Goal: Communication & Community: Share content

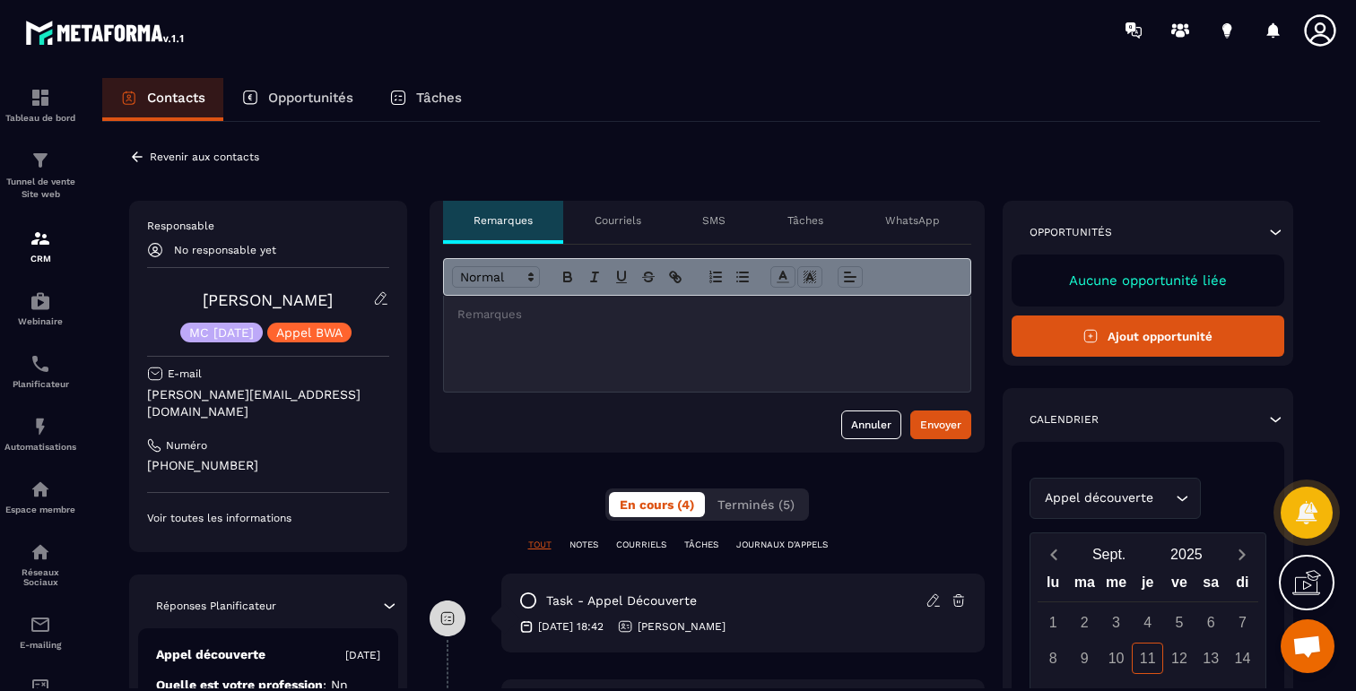
click at [600, 218] on p "Courriels" at bounding box center [617, 220] width 47 height 14
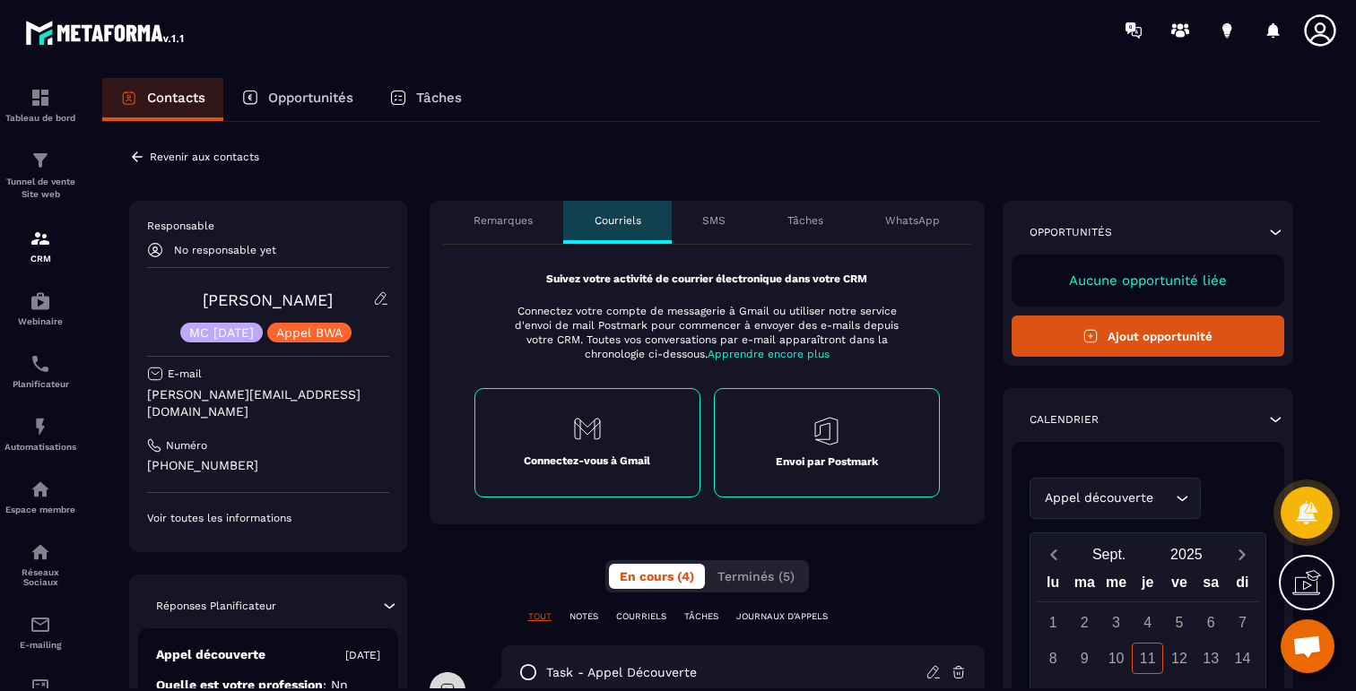
click at [858, 447] on div "Envoi par Postmark" at bounding box center [827, 442] width 226 height 109
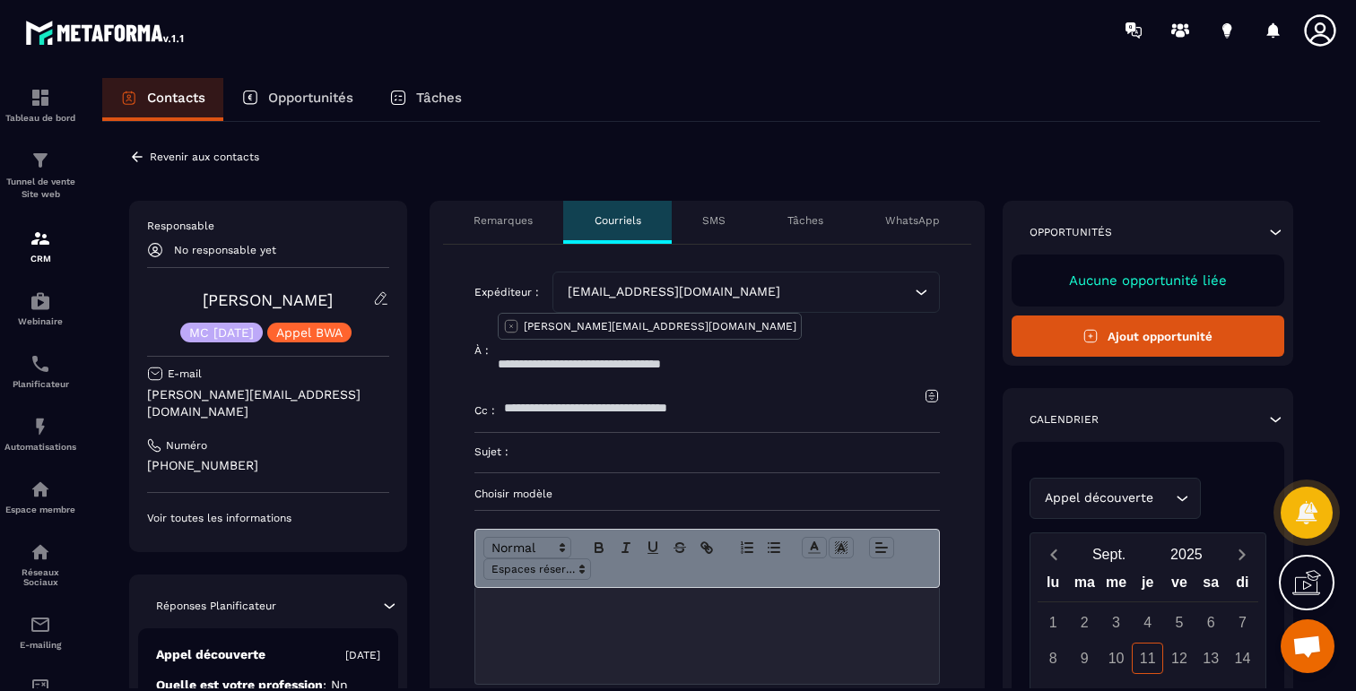
click at [724, 221] on p "SMS" at bounding box center [713, 220] width 23 height 14
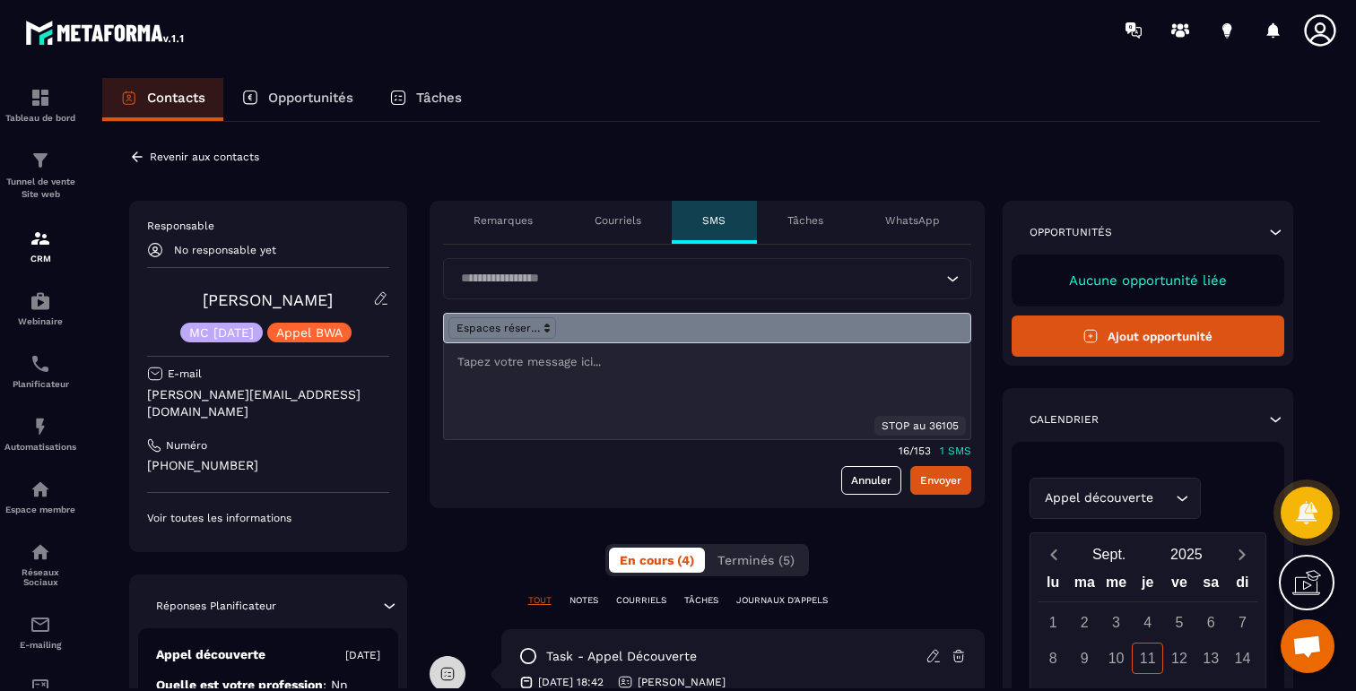
click at [527, 272] on input "Search for option" at bounding box center [698, 279] width 487 height 20
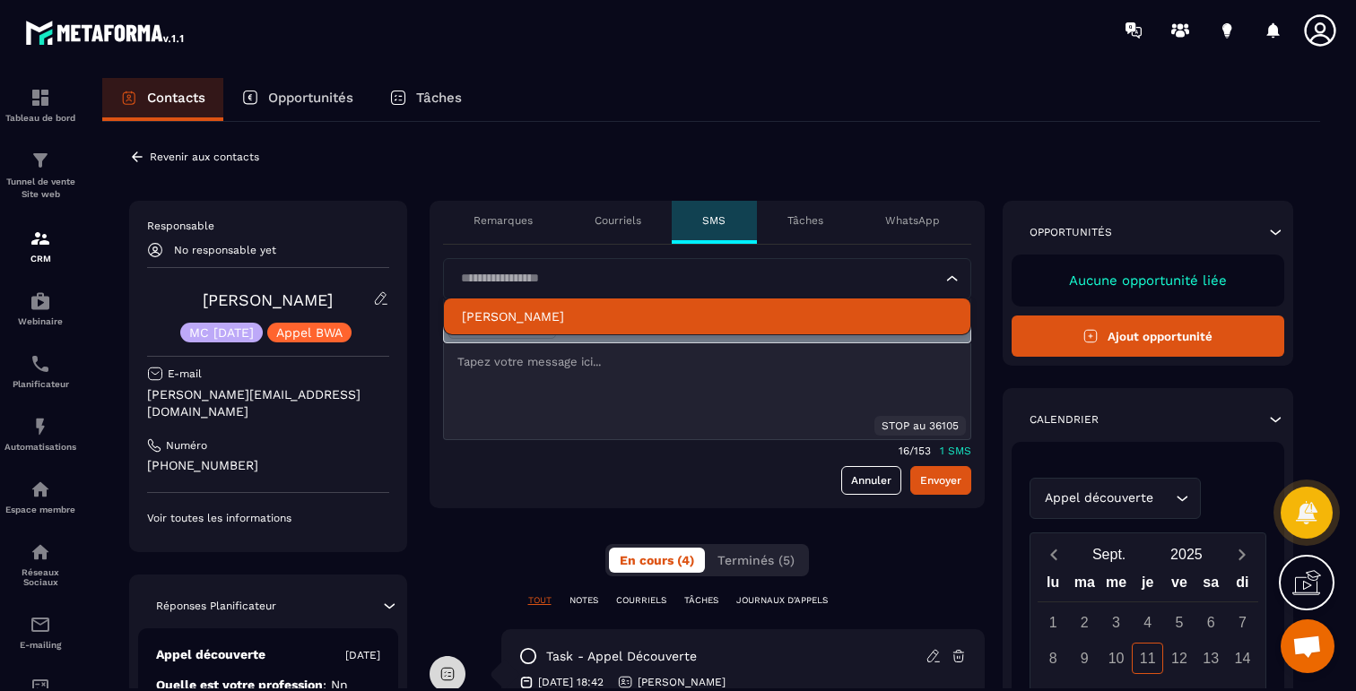
click at [480, 312] on p "[PERSON_NAME]" at bounding box center [707, 317] width 490 height 18
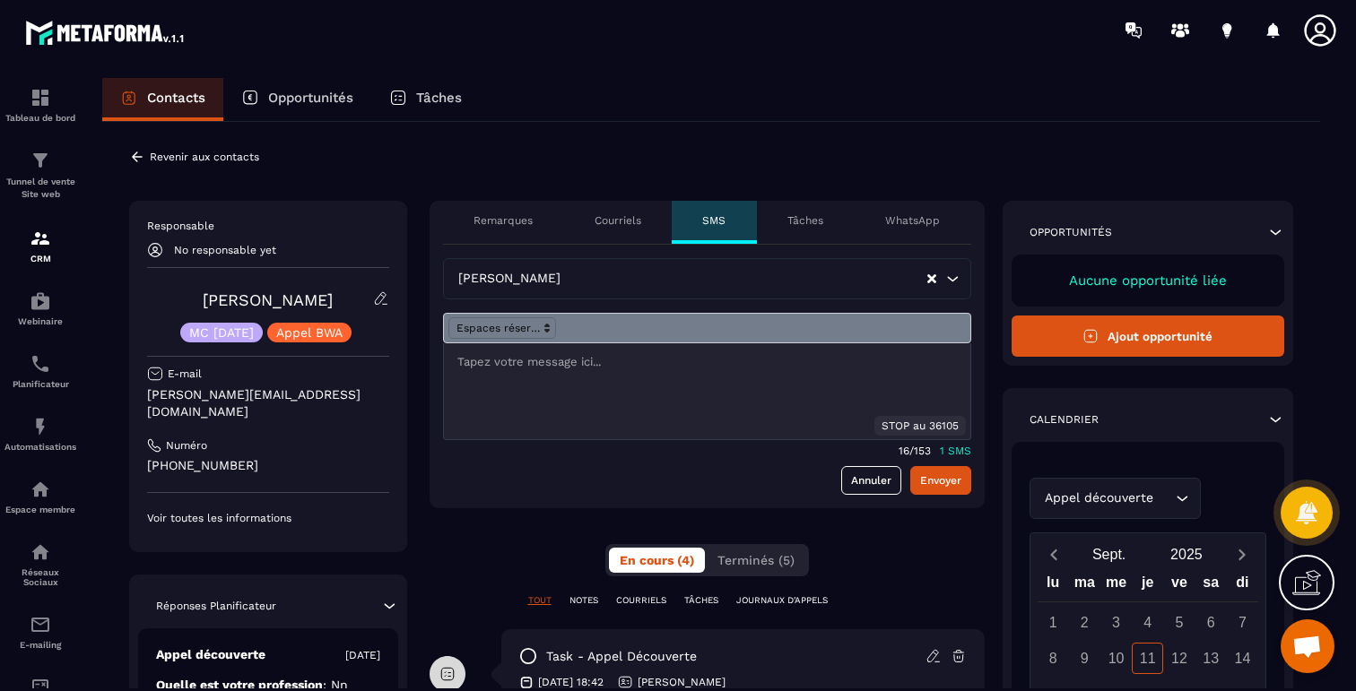
click at [525, 369] on p at bounding box center [706, 362] width 499 height 16
click at [936, 479] on button "Envoyer" at bounding box center [940, 480] width 61 height 29
